Goal: Information Seeking & Learning: Learn about a topic

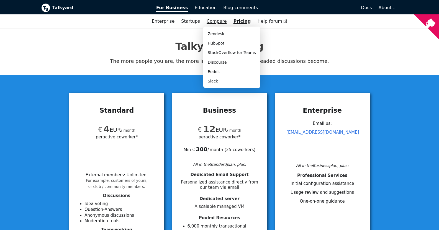
click at [218, 23] on link "Compare" at bounding box center [217, 21] width 20 height 5
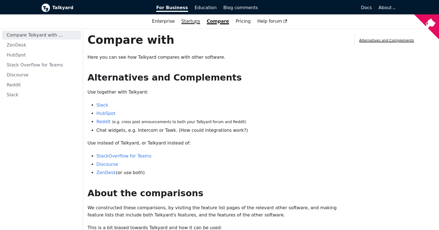
click at [195, 22] on link "Startups" at bounding box center [190, 21] width 25 height 9
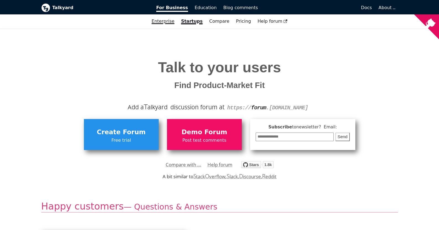
click at [176, 23] on link "Enterprise" at bounding box center [162, 21] width 29 height 9
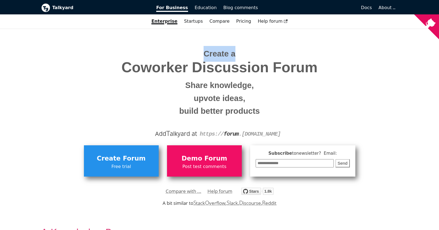
drag, startPoint x: 204, startPoint y: 54, endPoint x: 236, endPoint y: 53, distance: 32.7
click at [236, 53] on h1 "Create a Coworker Discussion Forum Share knowledge, upvote ideas, build better …" at bounding box center [219, 83] width 349 height 74
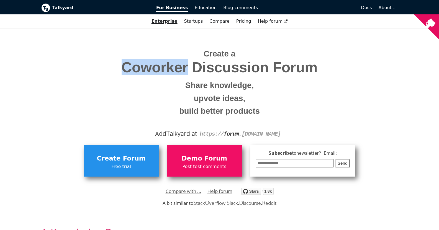
drag, startPoint x: 123, startPoint y: 67, endPoint x: 187, endPoint y: 67, distance: 63.7
click at [187, 67] on span "Coworker Discussion Forum" at bounding box center [219, 68] width 349 height 16
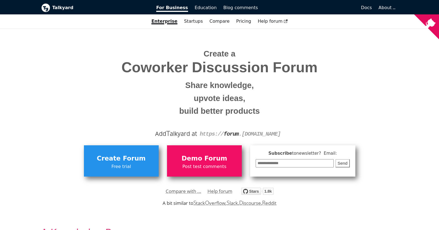
click at [285, 67] on span "Coworker Discussion Forum" at bounding box center [219, 68] width 349 height 16
click at [291, 86] on small "Share knowledge," at bounding box center [219, 85] width 349 height 13
